Goal: Entertainment & Leisure: Browse casually

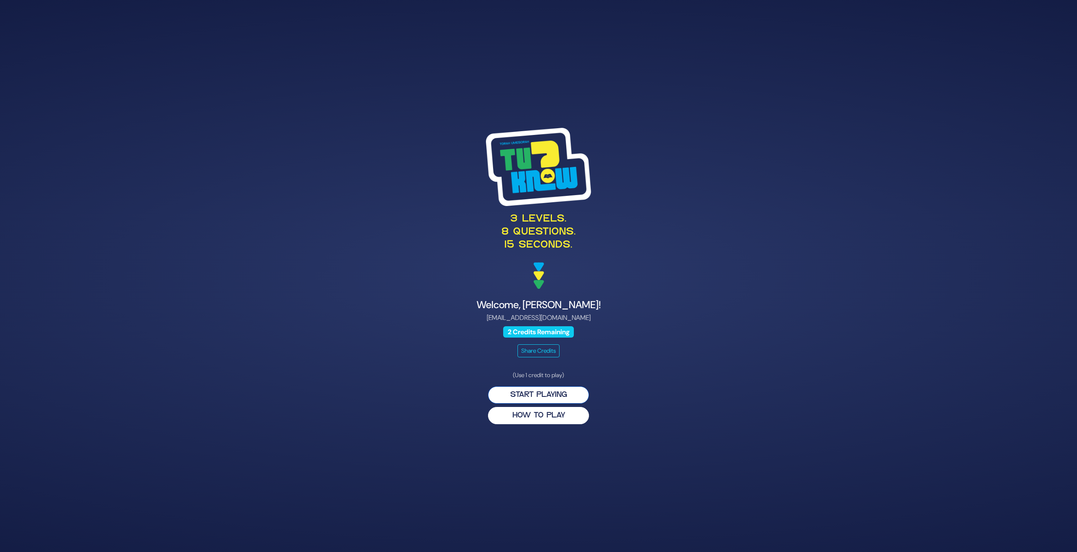
click at [530, 393] on button "Start Playing" at bounding box center [538, 395] width 101 height 17
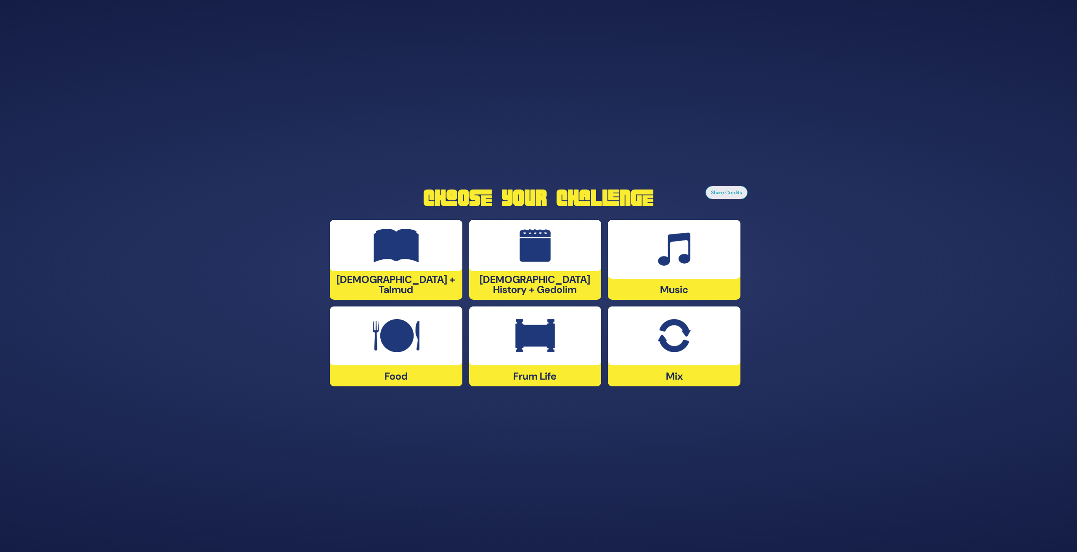
click at [661, 256] on img at bounding box center [674, 250] width 32 height 34
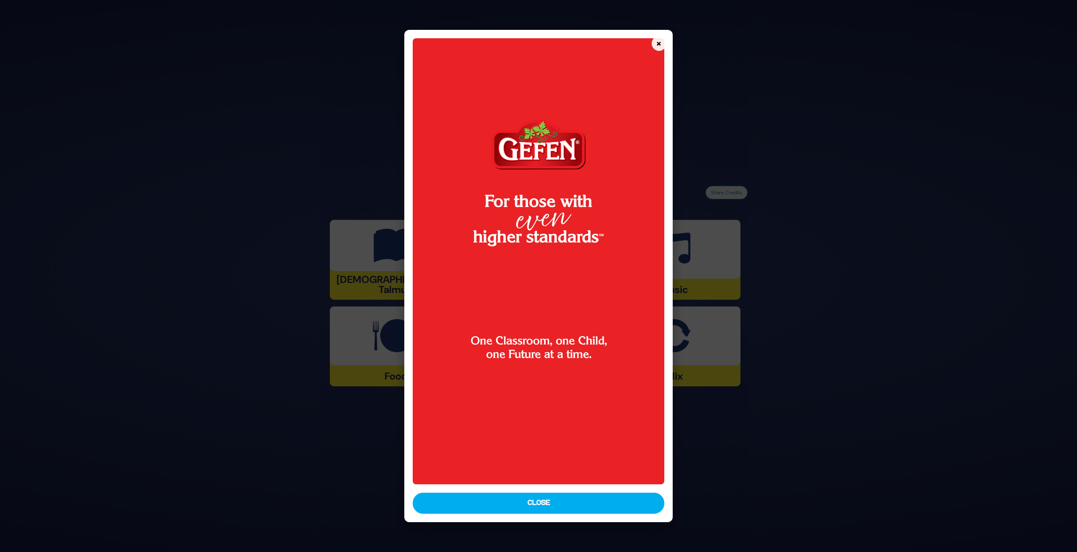
drag, startPoint x: 542, startPoint y: 500, endPoint x: 565, endPoint y: 495, distance: 23.7
click at [542, 500] on button "Close" at bounding box center [538, 503] width 251 height 21
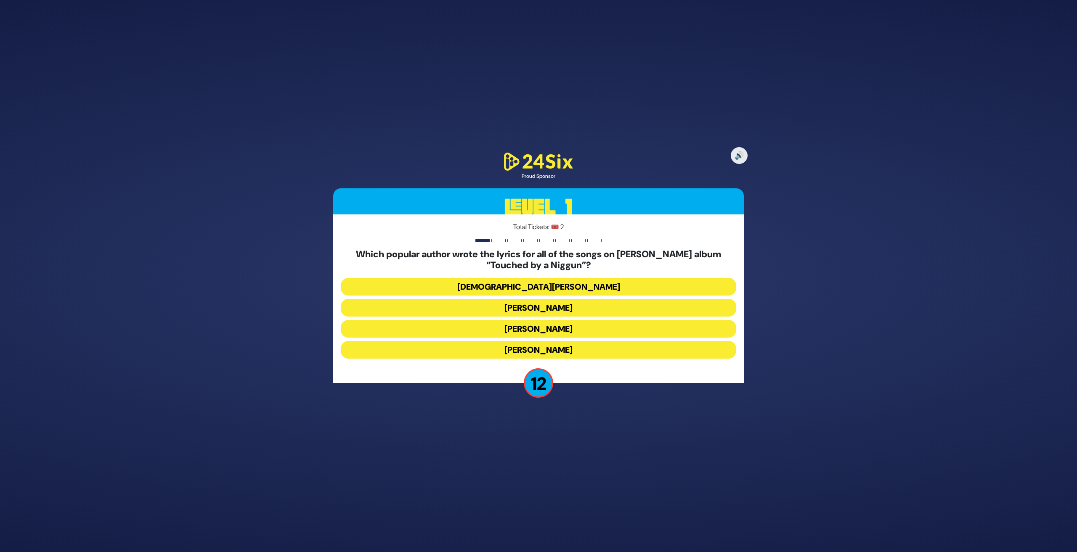
click at [543, 282] on button "Rabbi Yechiel Spero" at bounding box center [538, 287] width 395 height 18
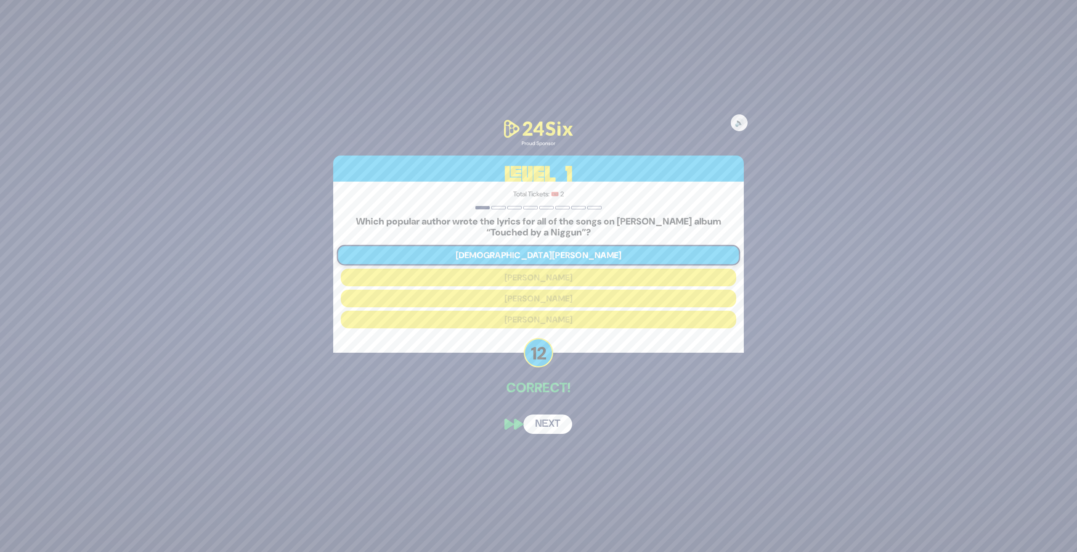
click at [544, 427] on button "Next" at bounding box center [547, 424] width 49 height 19
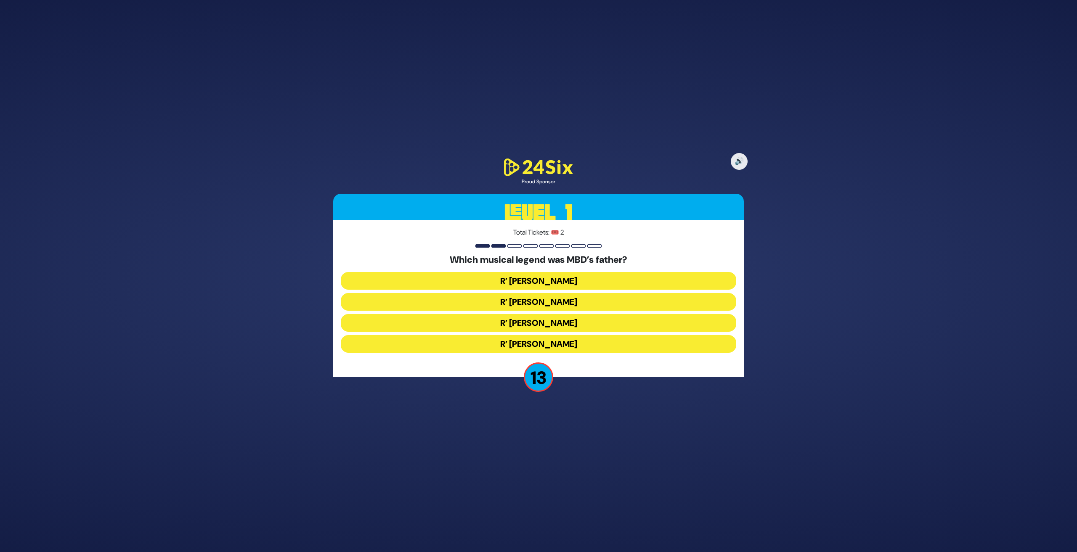
click at [559, 305] on button "R’ Duvid Werdyger" at bounding box center [538, 302] width 395 height 18
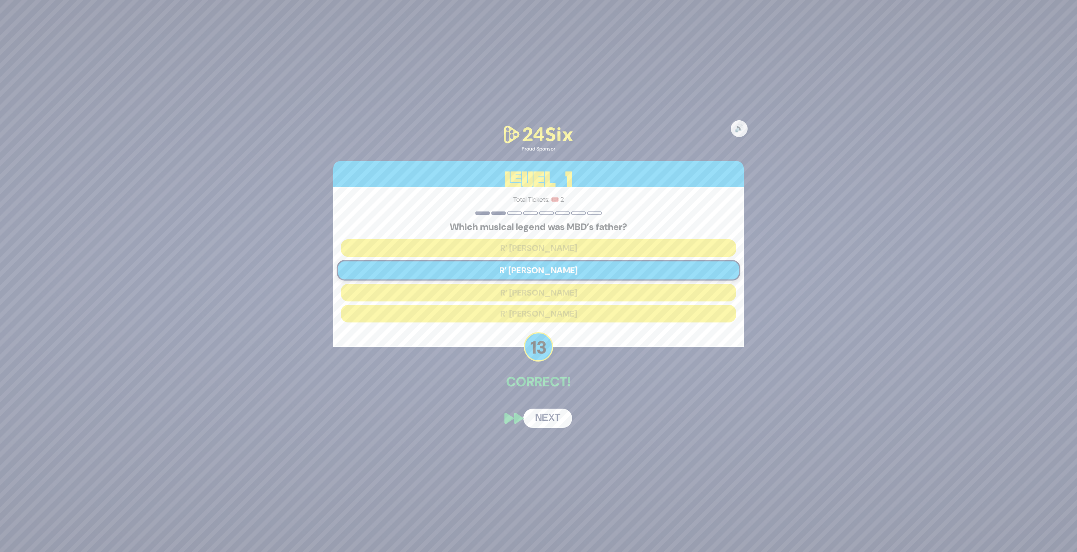
click at [545, 420] on button "Next" at bounding box center [547, 418] width 49 height 19
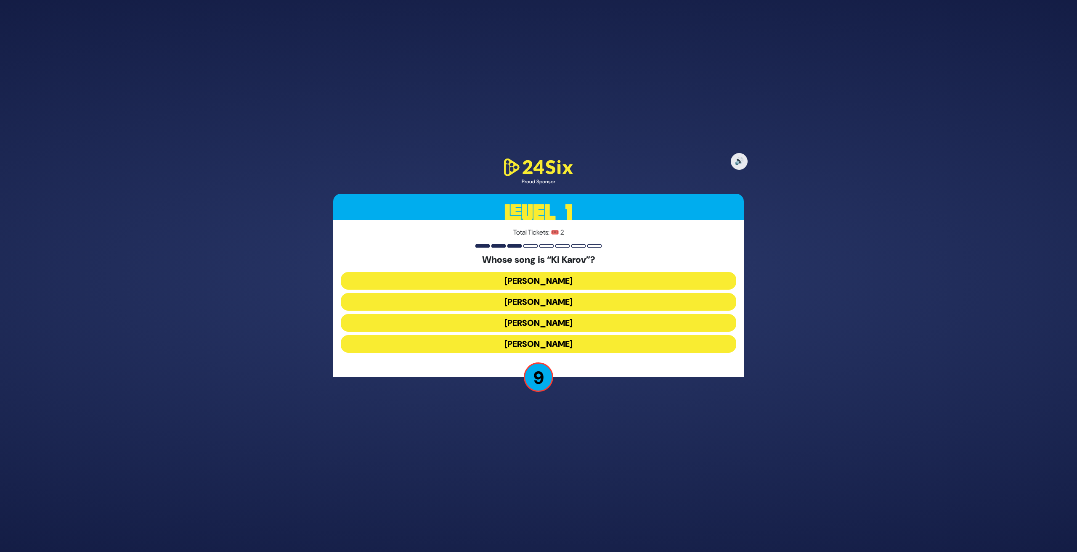
click at [548, 344] on button "Yonatan Razel" at bounding box center [538, 344] width 395 height 18
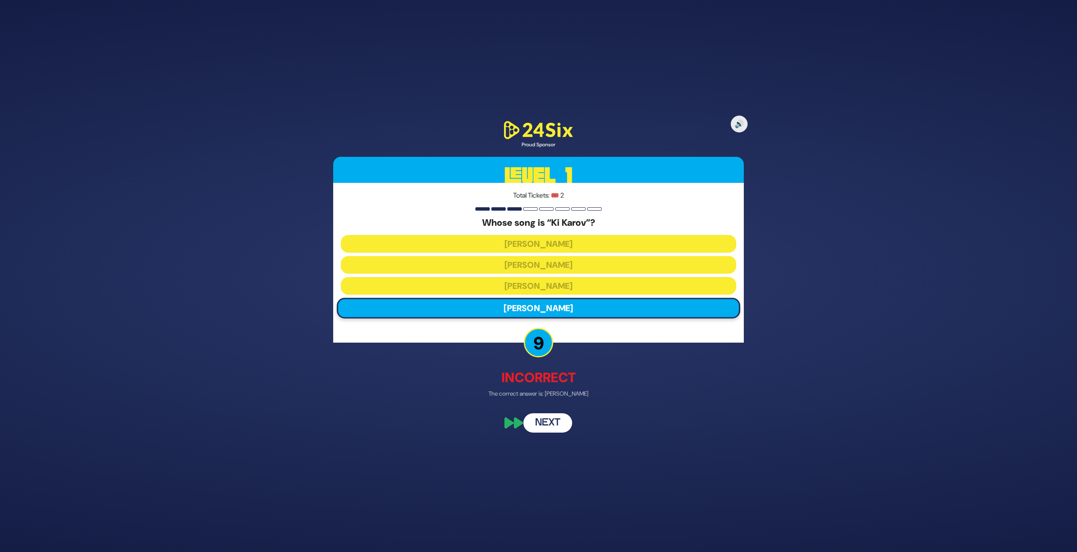
click at [547, 423] on button "Next" at bounding box center [547, 423] width 49 height 19
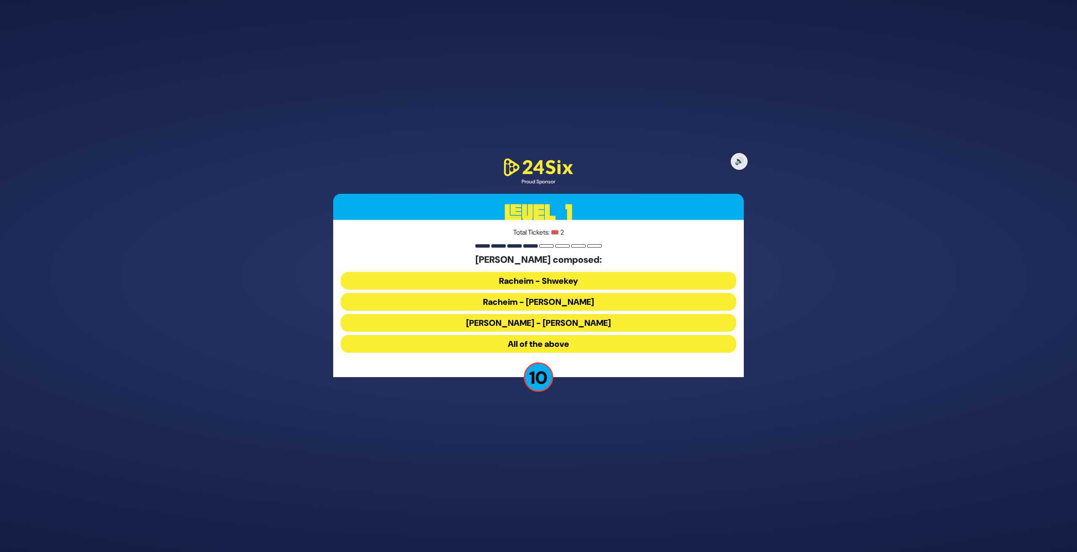
click at [533, 280] on button "Racheim - Shwekey" at bounding box center [538, 281] width 395 height 18
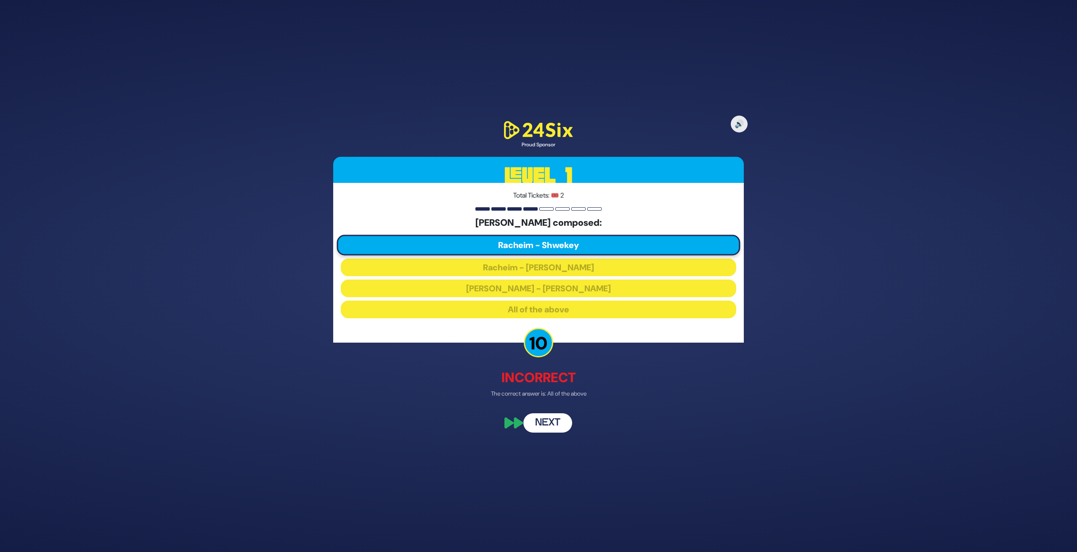
click at [544, 428] on button "Next" at bounding box center [547, 423] width 49 height 19
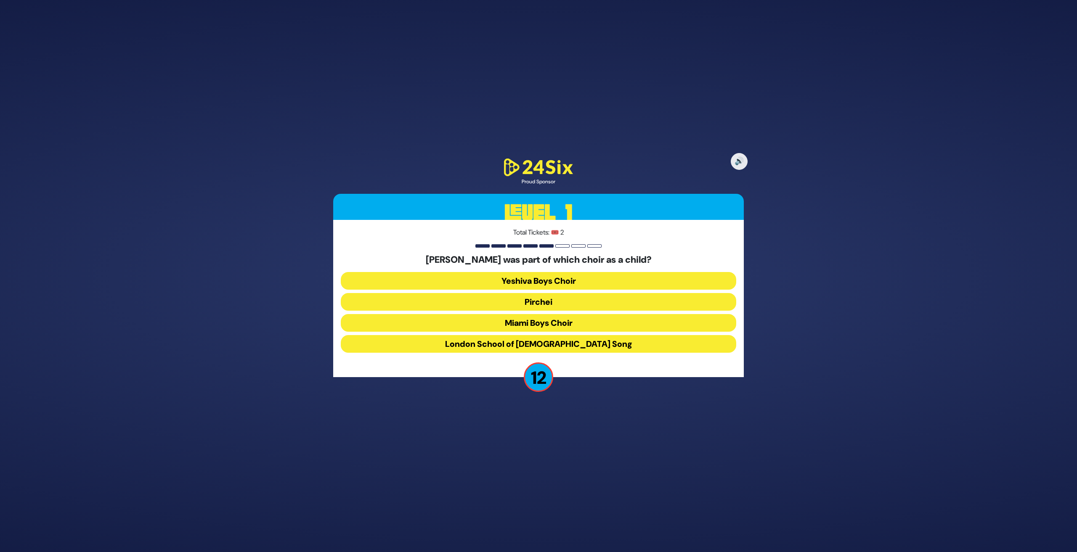
click at [545, 321] on button "Miami Boys Choir" at bounding box center [538, 323] width 395 height 18
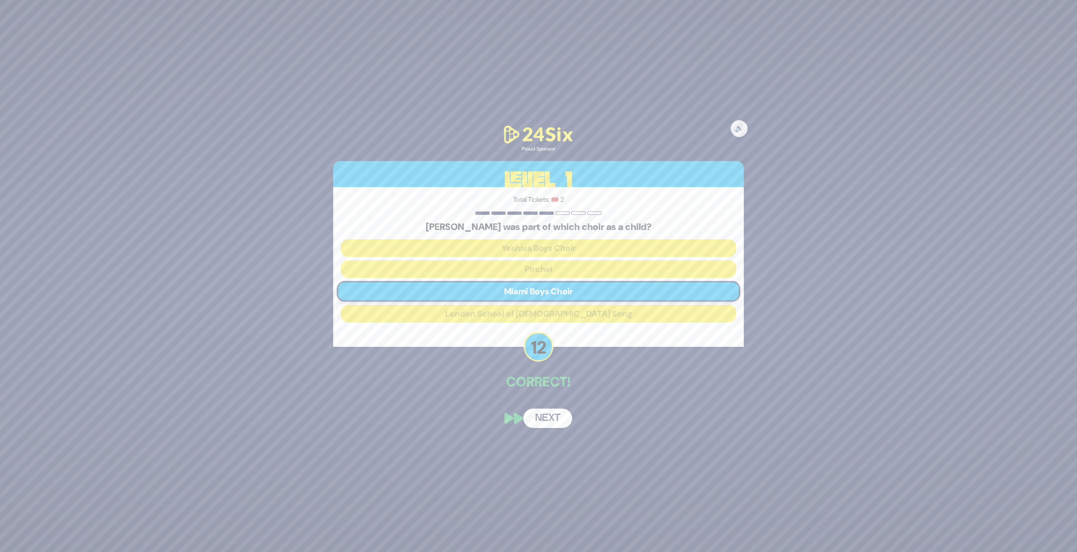
click at [546, 419] on button "Next" at bounding box center [547, 418] width 49 height 19
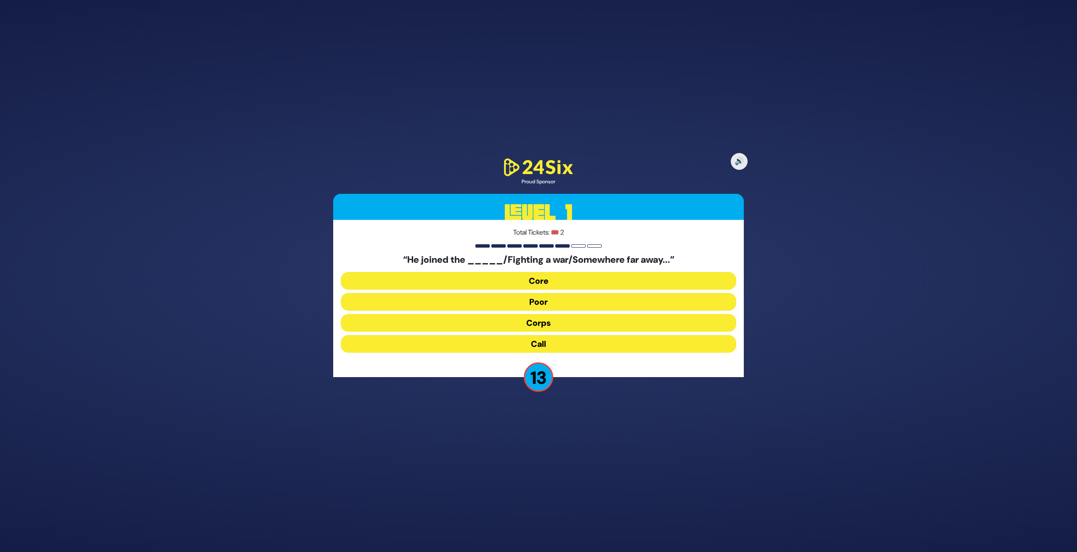
click at [548, 323] on button "Corps" at bounding box center [538, 323] width 395 height 18
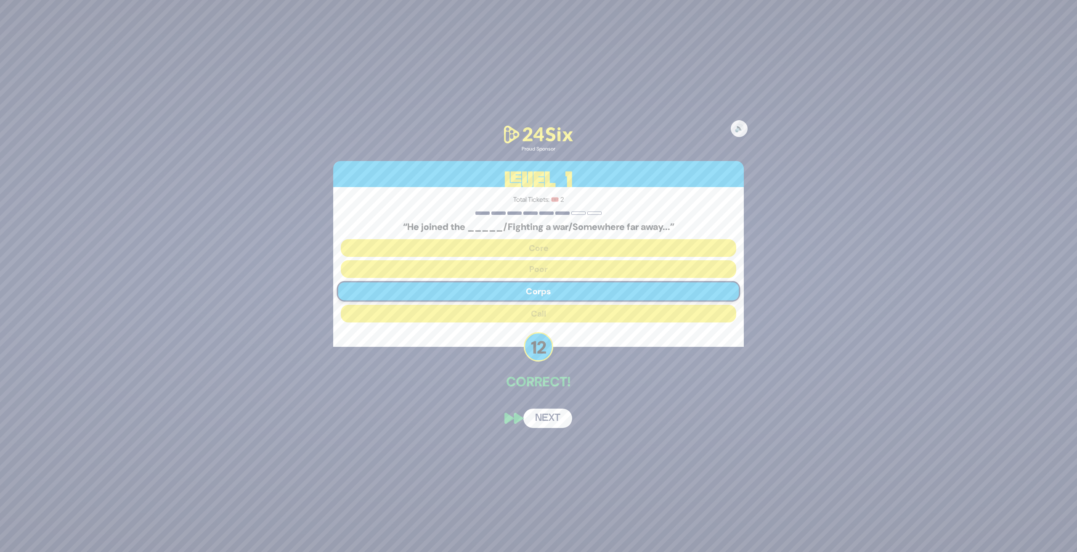
click at [549, 416] on button "Next" at bounding box center [547, 418] width 49 height 19
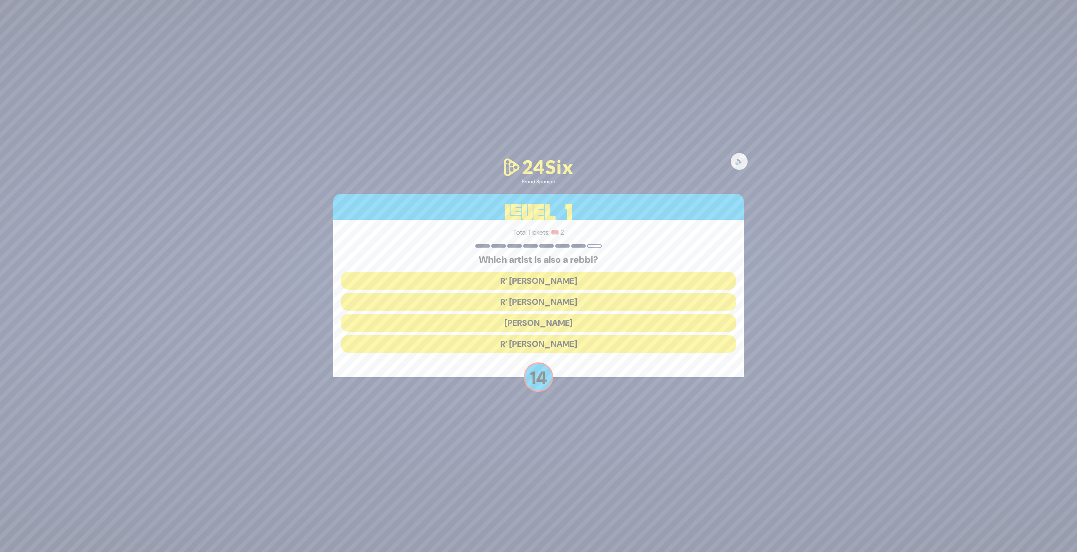
click at [547, 342] on button "R’ Baruch Levine" at bounding box center [538, 344] width 395 height 18
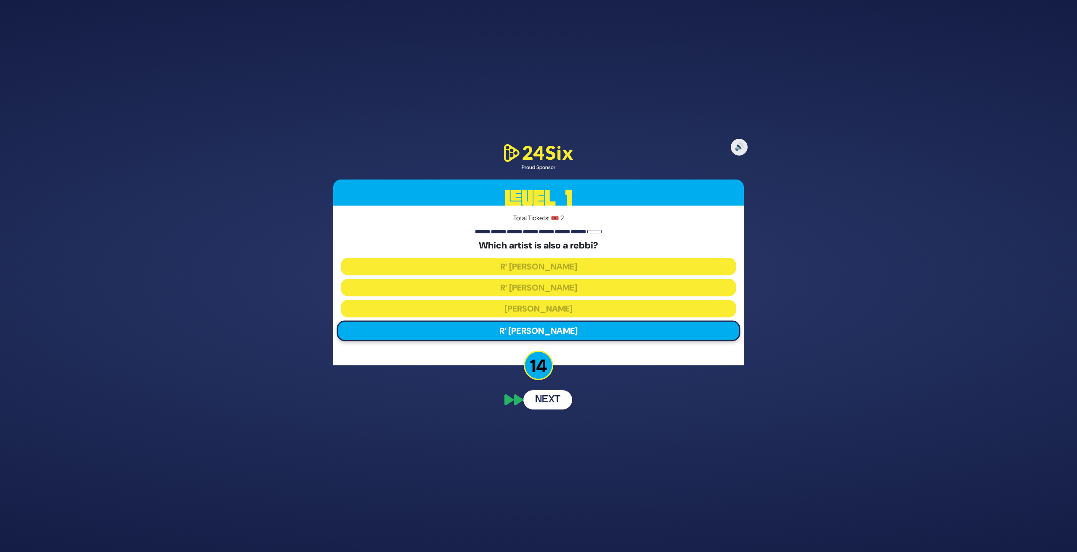
click at [552, 401] on button "Next" at bounding box center [547, 399] width 49 height 19
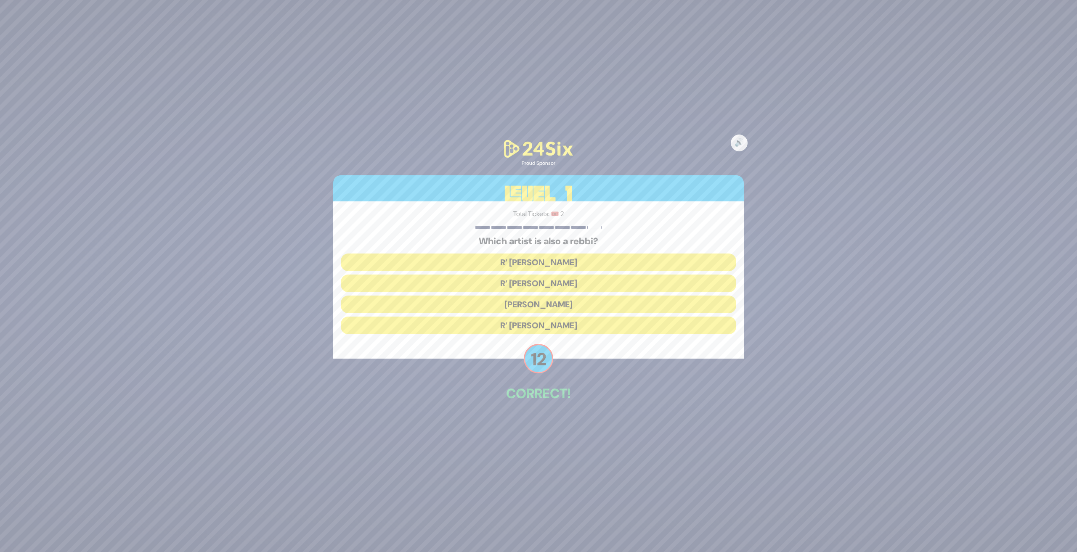
click at [551, 326] on button "R’ Baruch Levine" at bounding box center [538, 326] width 395 height 18
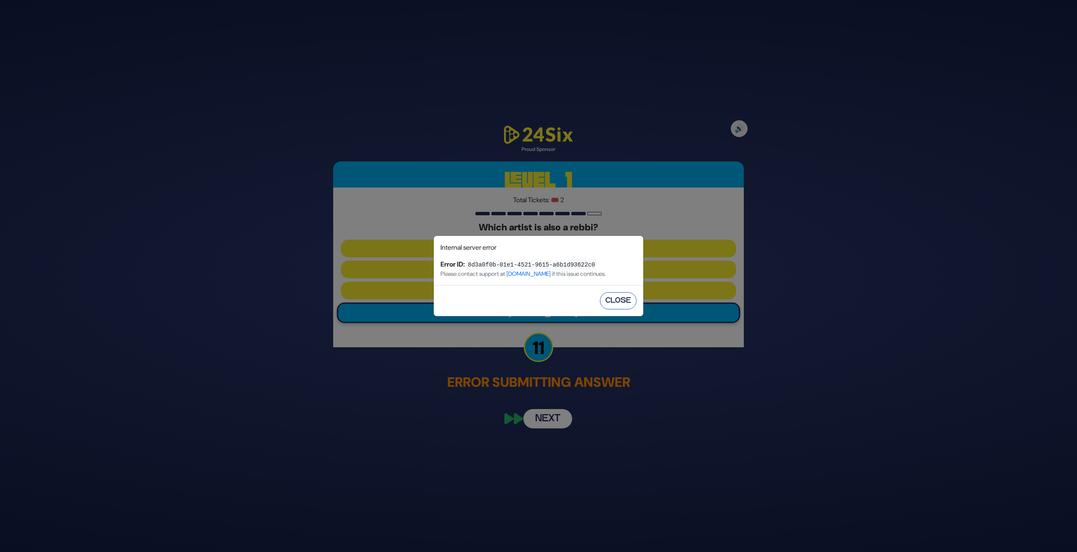
click at [615, 302] on button "Close" at bounding box center [618, 300] width 37 height 17
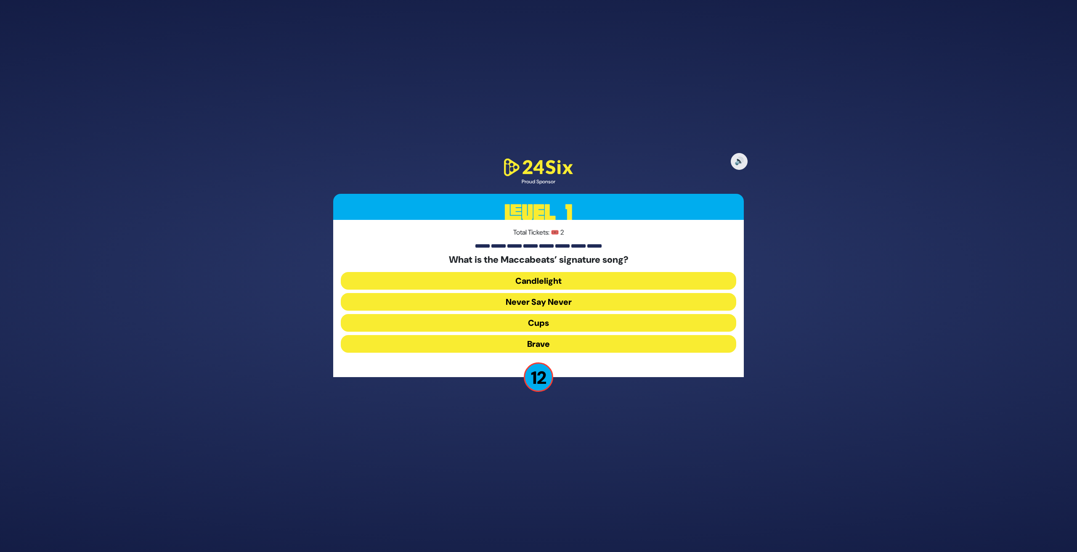
click at [540, 280] on button "Candlelight" at bounding box center [538, 281] width 395 height 18
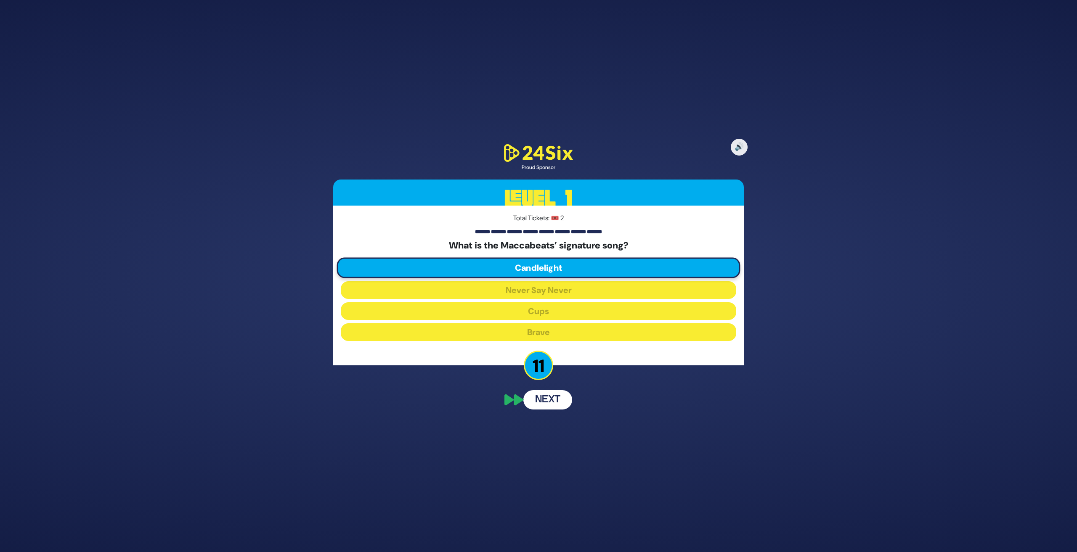
click at [549, 402] on button "Next" at bounding box center [547, 399] width 49 height 19
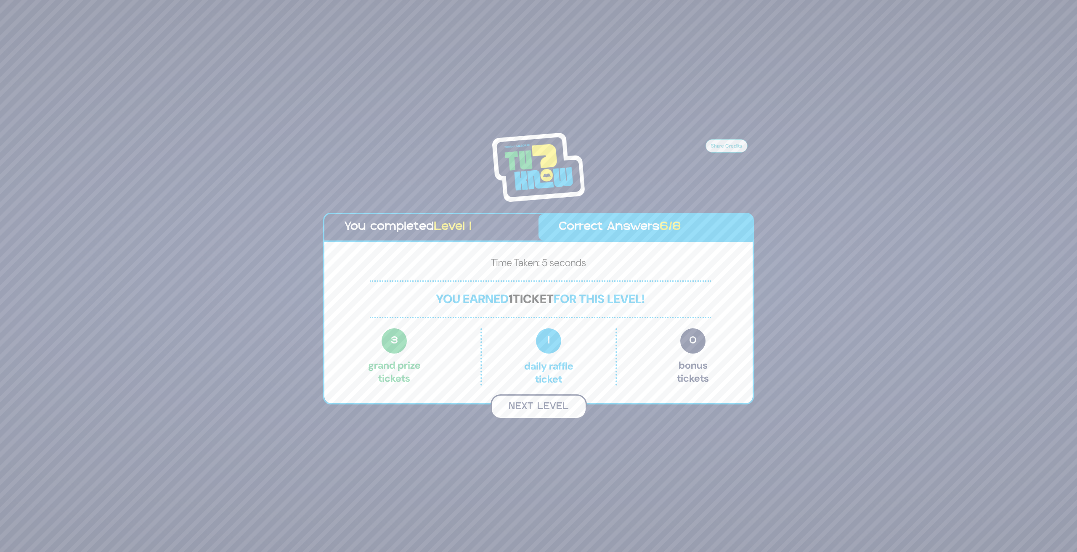
click at [552, 405] on button "Next Level" at bounding box center [539, 407] width 96 height 25
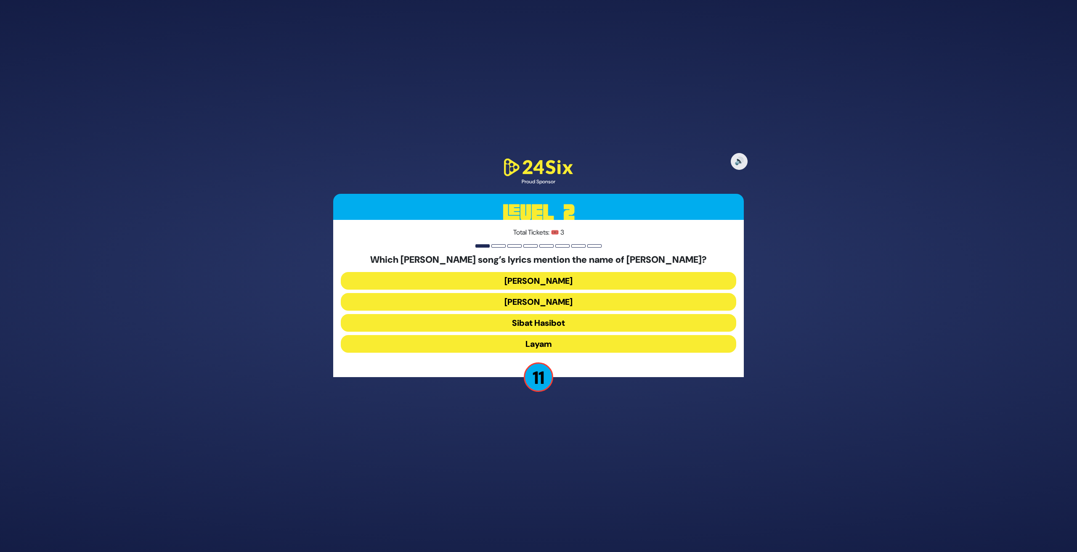
click at [557, 302] on button "Keter Melucha" at bounding box center [538, 302] width 395 height 18
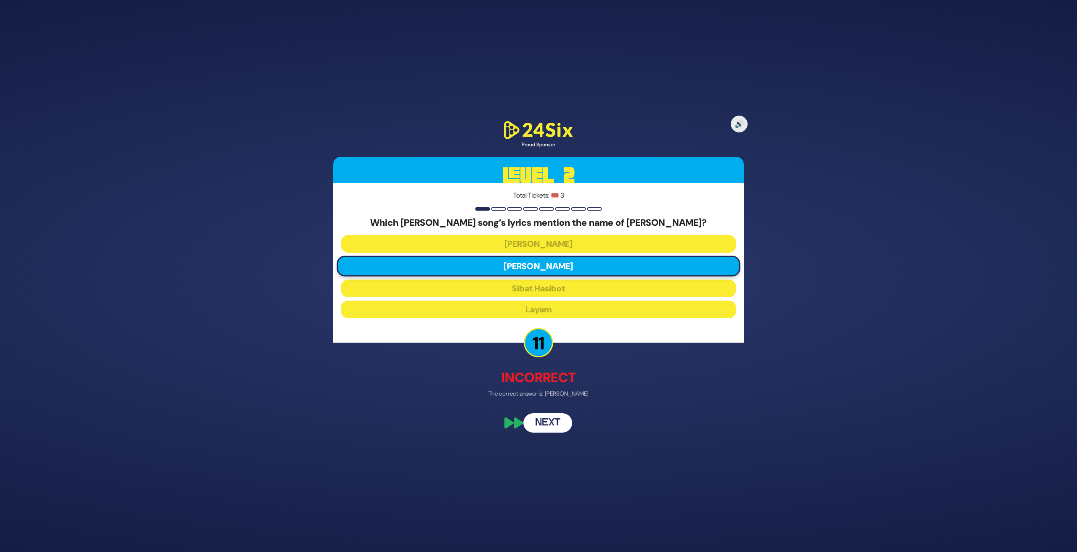
click at [550, 421] on button "Next" at bounding box center [547, 423] width 49 height 19
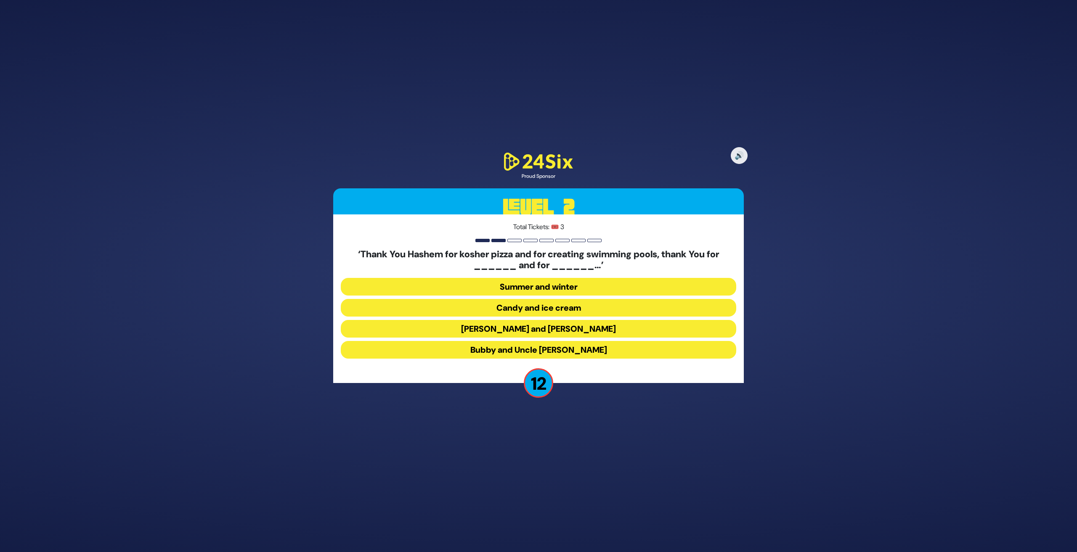
click at [539, 325] on button "Latkes and Paskesz" at bounding box center [538, 329] width 395 height 18
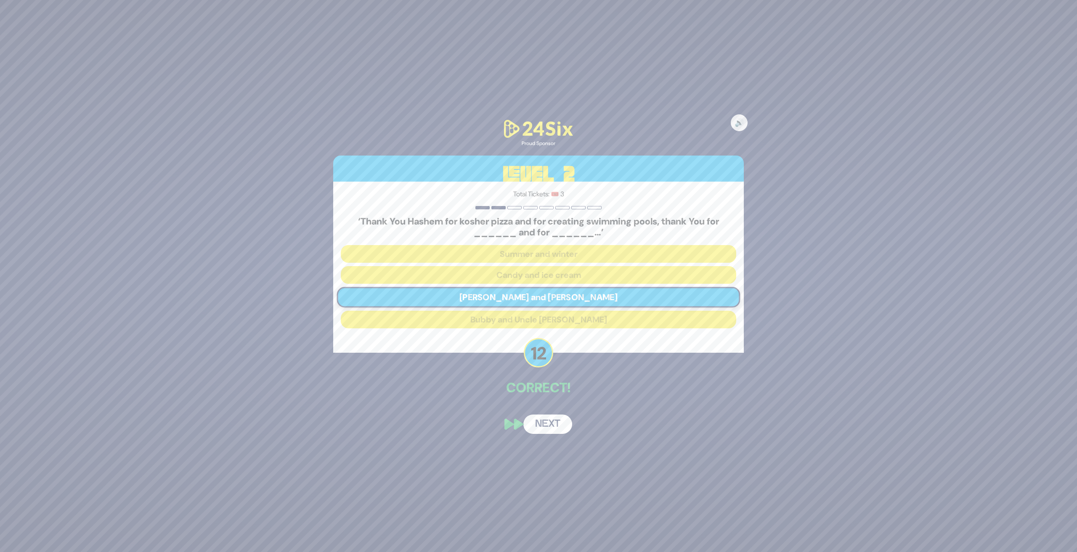
click at [546, 425] on button "Next" at bounding box center [547, 424] width 49 height 19
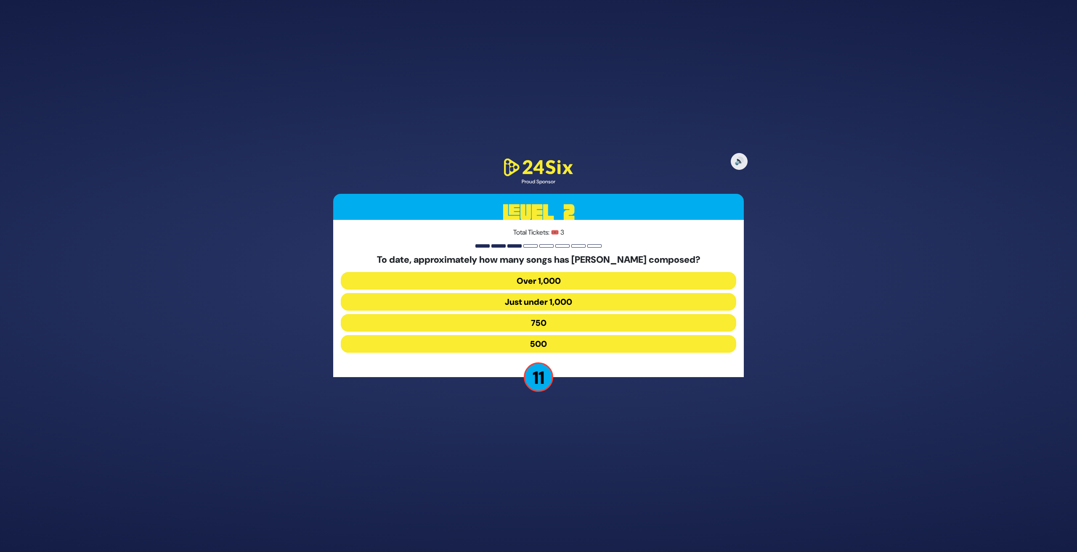
click at [567, 279] on button "Over 1,000" at bounding box center [538, 281] width 395 height 18
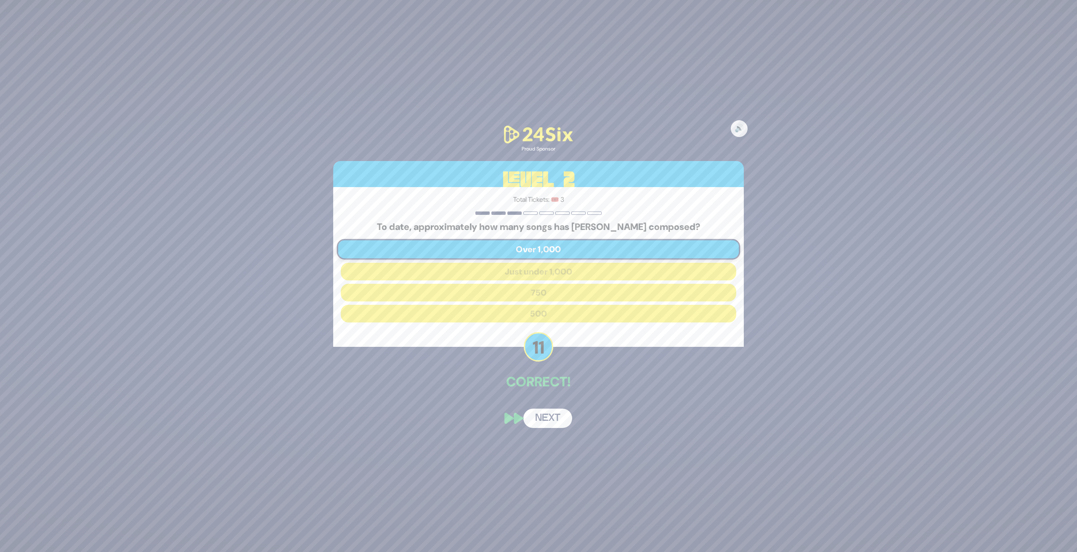
click at [544, 423] on button "Next" at bounding box center [547, 418] width 49 height 19
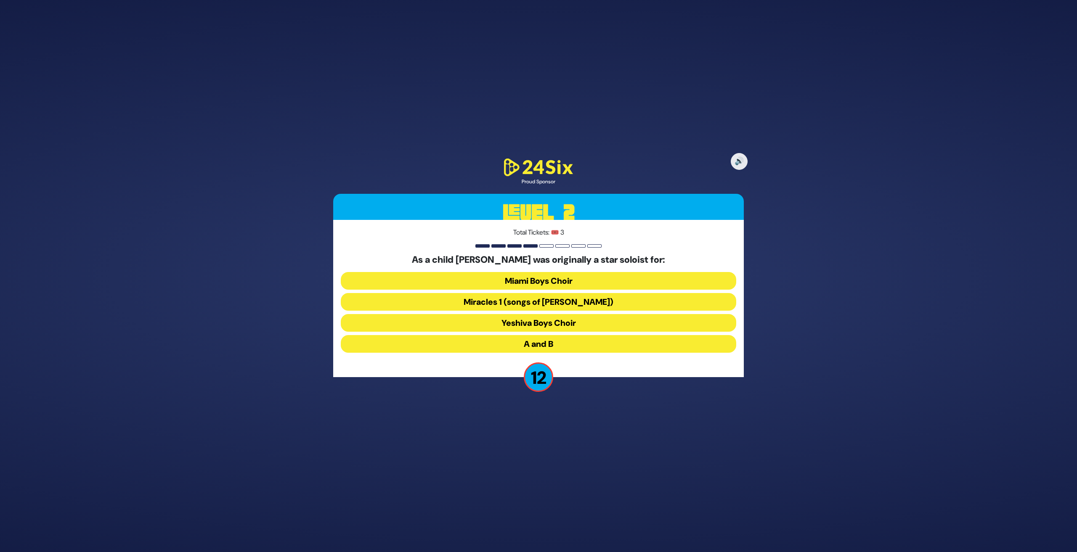
click at [536, 304] on button "Miracles 1 (songs of C. Neuhaus)" at bounding box center [538, 302] width 395 height 18
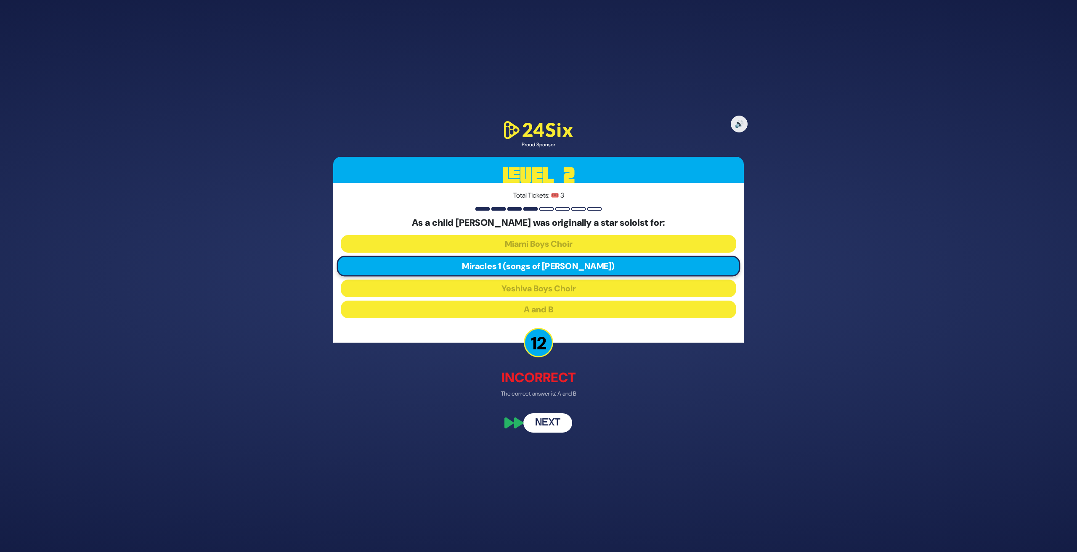
click at [543, 422] on button "Next" at bounding box center [547, 423] width 49 height 19
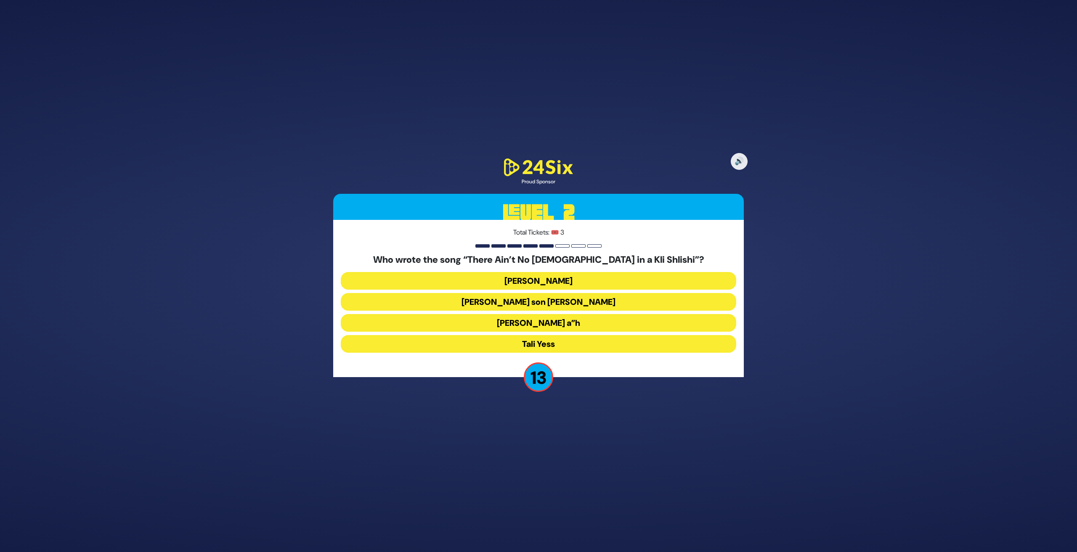
drag, startPoint x: 539, startPoint y: 323, endPoint x: 543, endPoint y: 329, distance: 6.8
click at [540, 323] on button "Moshe Yess a”h" at bounding box center [538, 323] width 395 height 18
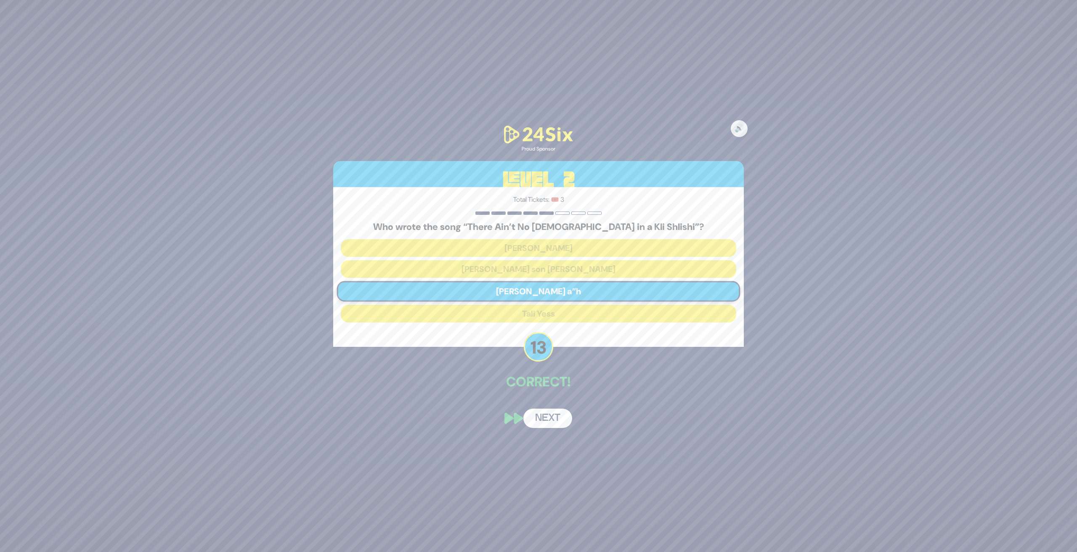
click at [549, 418] on button "Next" at bounding box center [547, 418] width 49 height 19
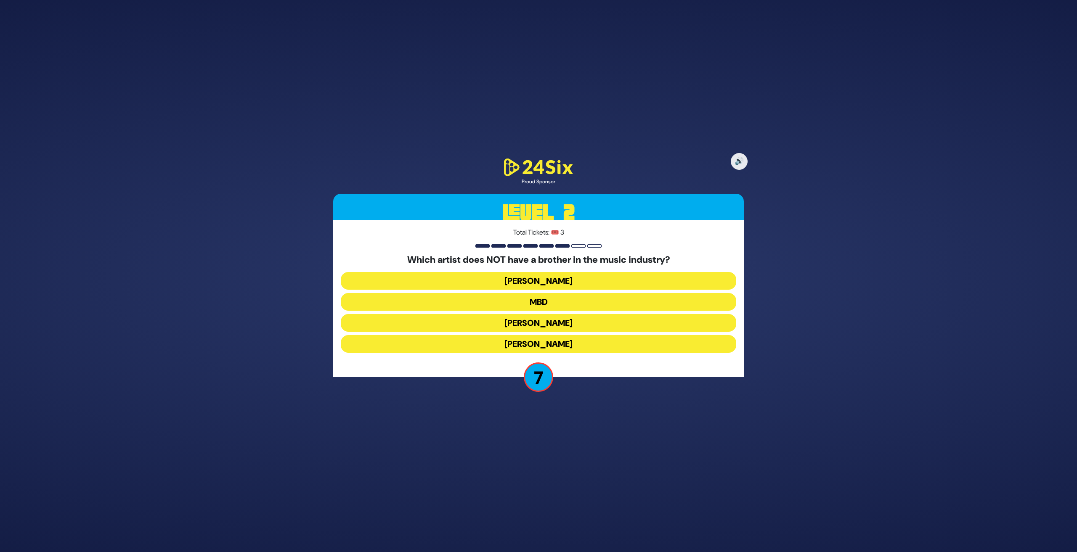
click at [549, 302] on button "MBD" at bounding box center [538, 302] width 395 height 18
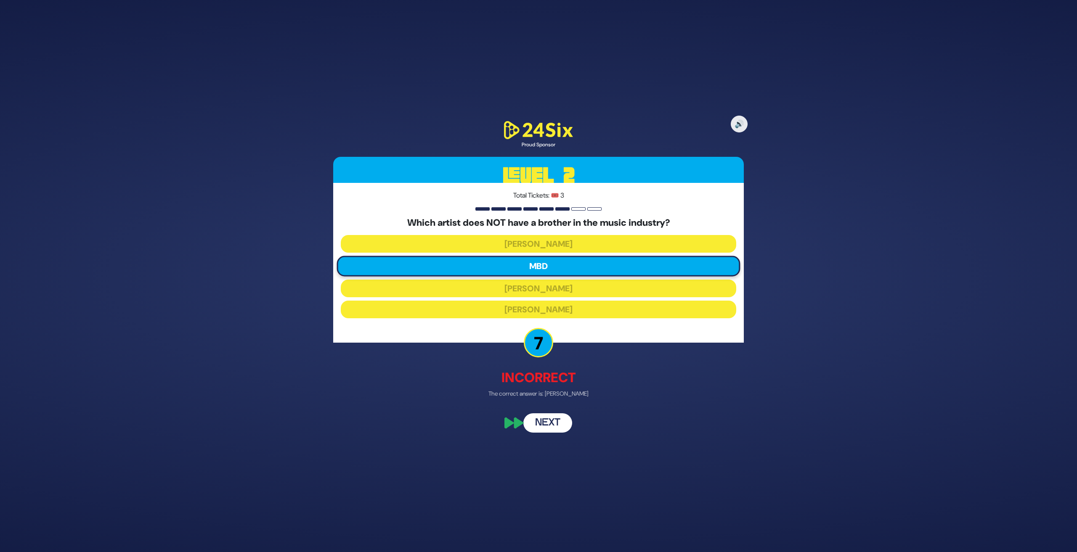
click at [542, 420] on button "Next" at bounding box center [547, 423] width 49 height 19
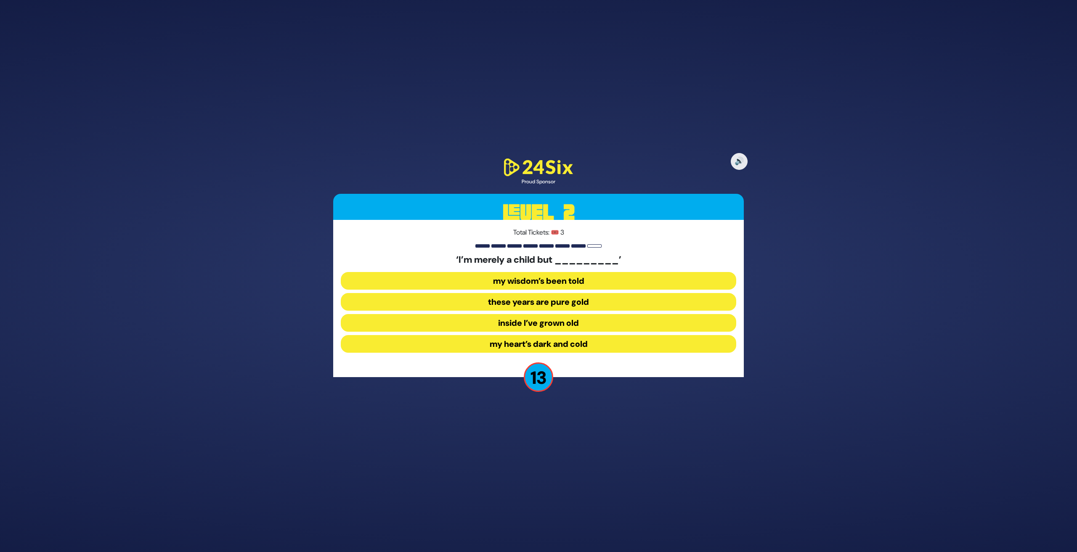
click at [532, 324] on button "inside I’ve grown old" at bounding box center [538, 323] width 395 height 18
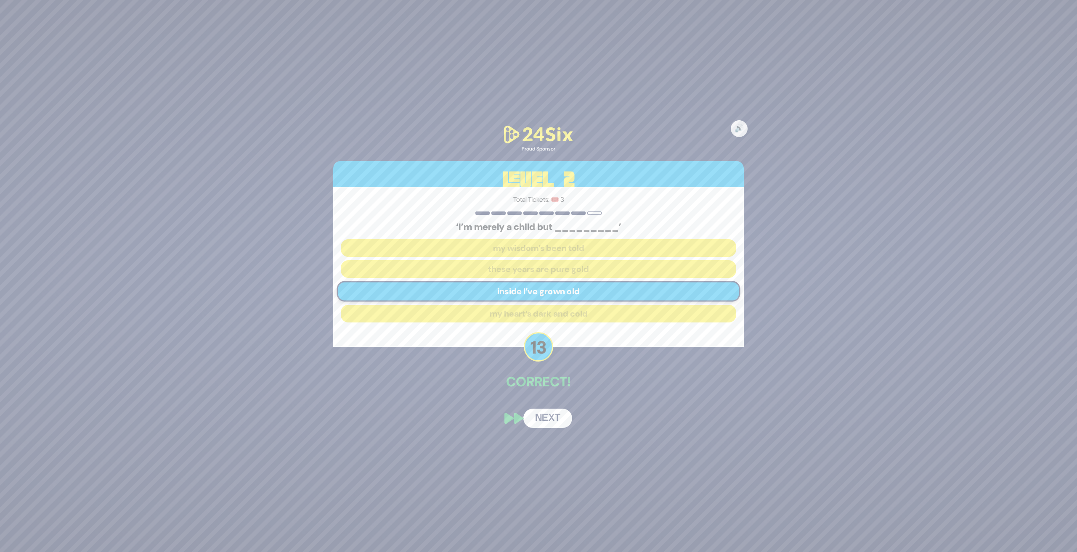
drag, startPoint x: 548, startPoint y: 417, endPoint x: 581, endPoint y: 414, distance: 33.0
click at [549, 417] on button "Next" at bounding box center [547, 418] width 49 height 19
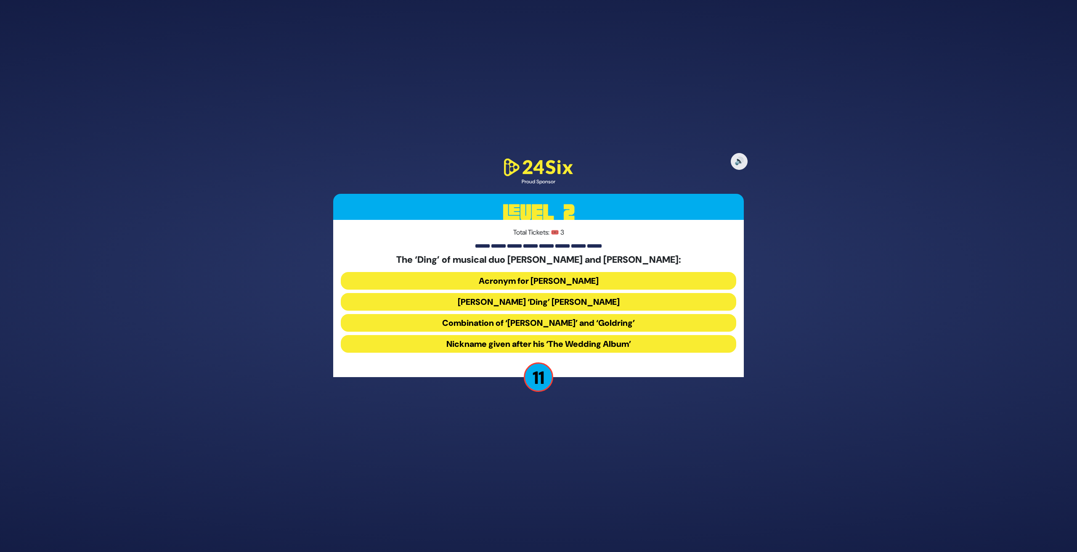
click at [544, 300] on button "David ‘Ding’ Greenberg" at bounding box center [538, 302] width 395 height 18
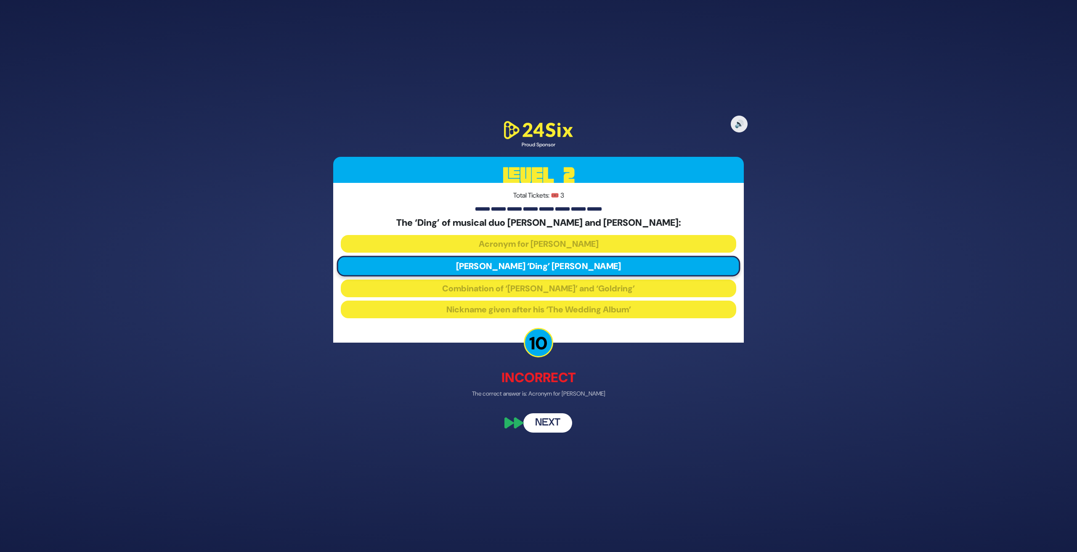
click at [546, 423] on button "Next" at bounding box center [547, 423] width 49 height 19
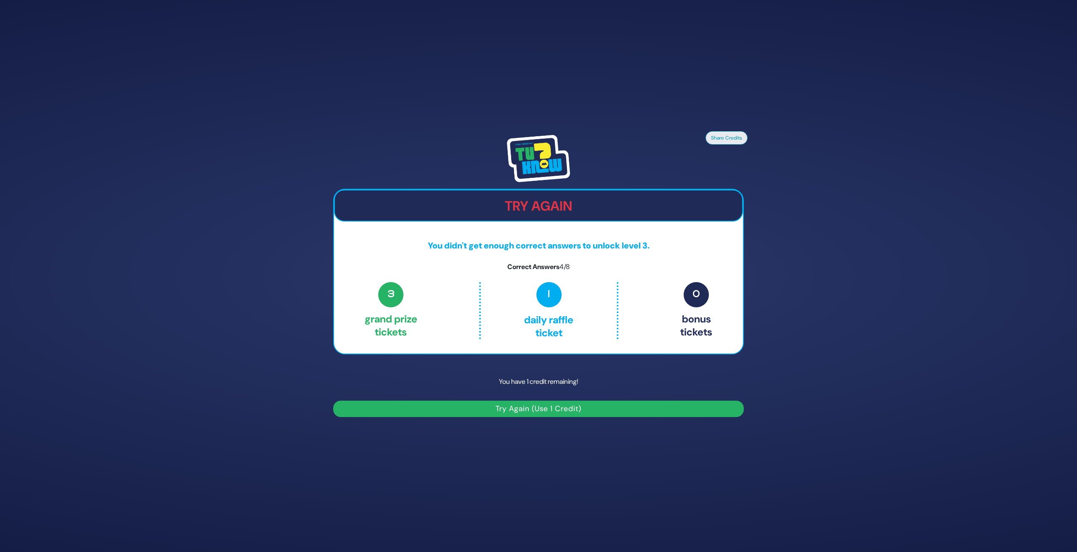
click at [546, 408] on button "Try Again (Use 1 Credit)" at bounding box center [538, 409] width 411 height 16
